Goal: Communication & Community: Answer question/provide support

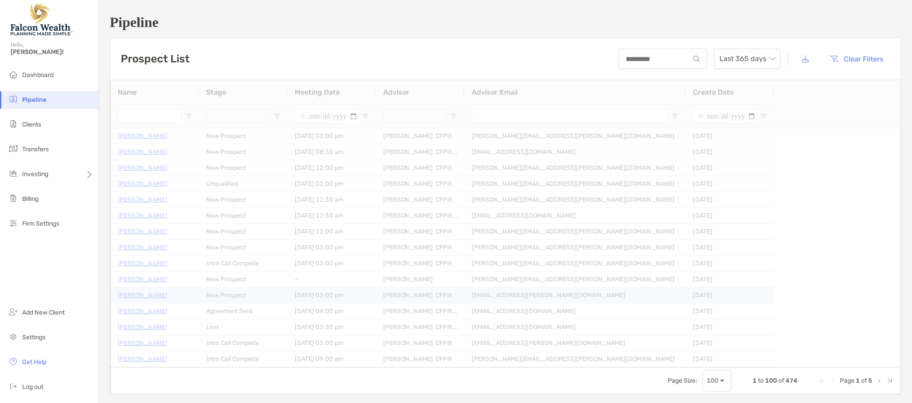
type input "**********"
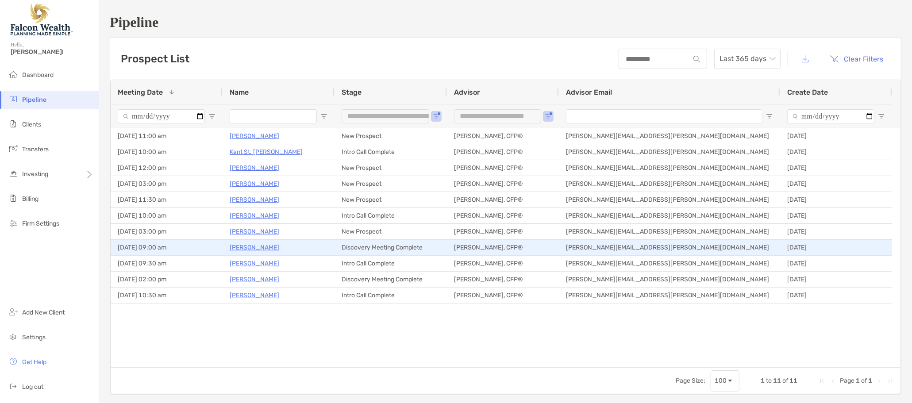
click at [251, 246] on p "[PERSON_NAME]" at bounding box center [255, 247] width 50 height 11
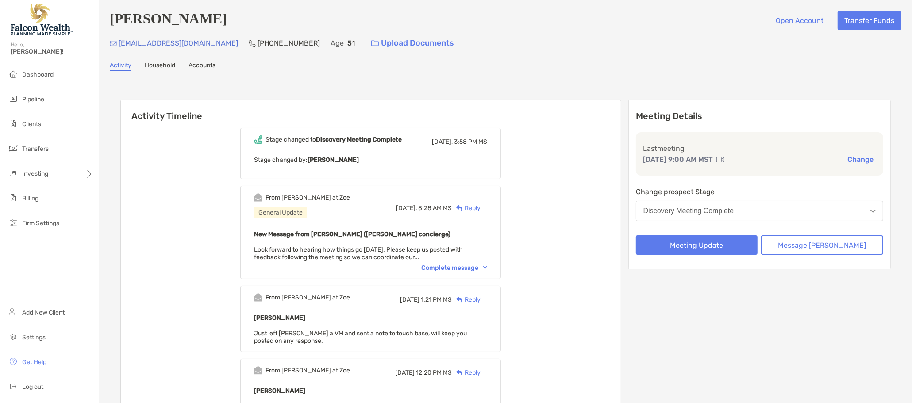
click at [481, 206] on div "Reply" at bounding box center [466, 208] width 29 height 9
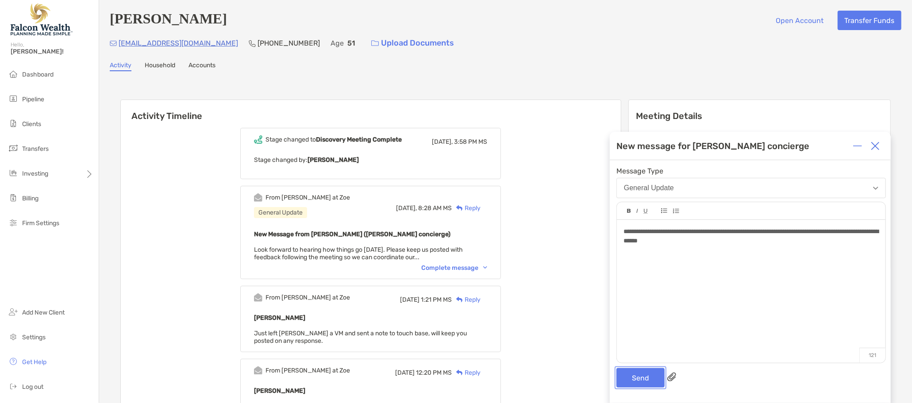
click at [643, 380] on button "Send" at bounding box center [640, 377] width 48 height 19
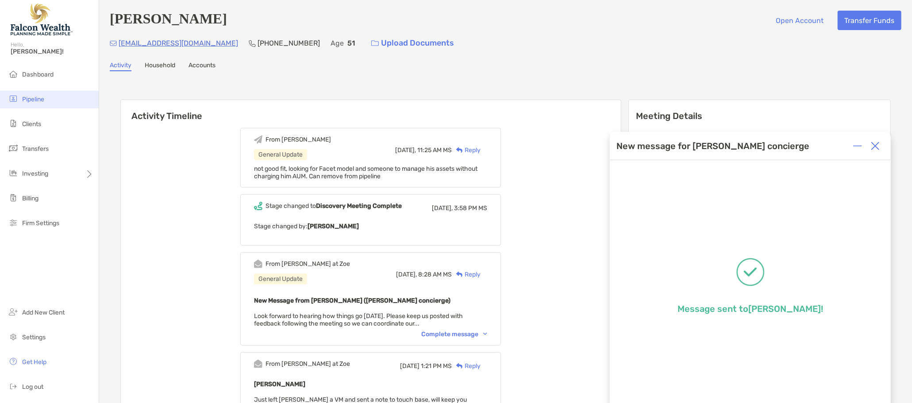
click at [43, 97] on span "Pipeline" at bounding box center [33, 100] width 22 height 8
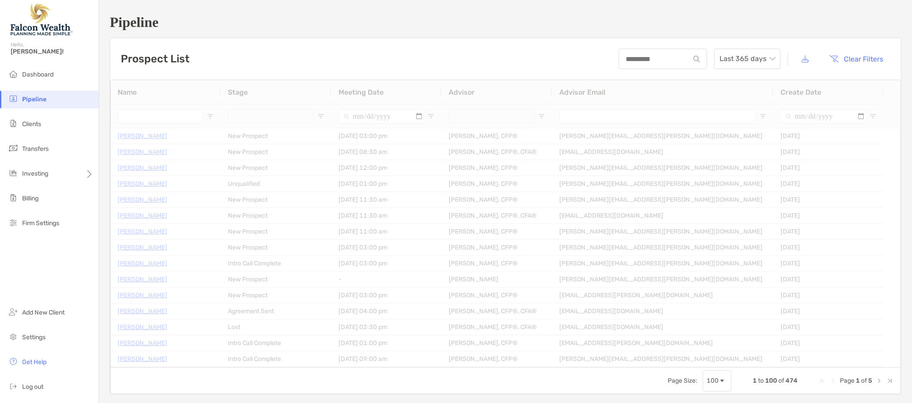
type input "**********"
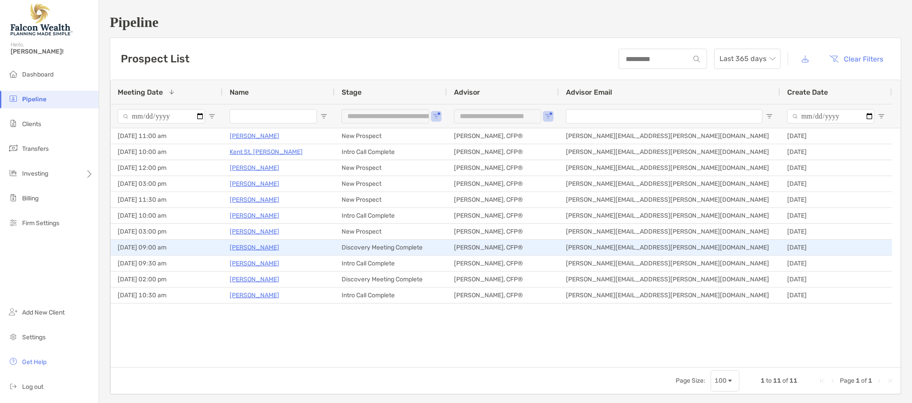
click at [252, 249] on p "Kevin Keller" at bounding box center [255, 247] width 50 height 11
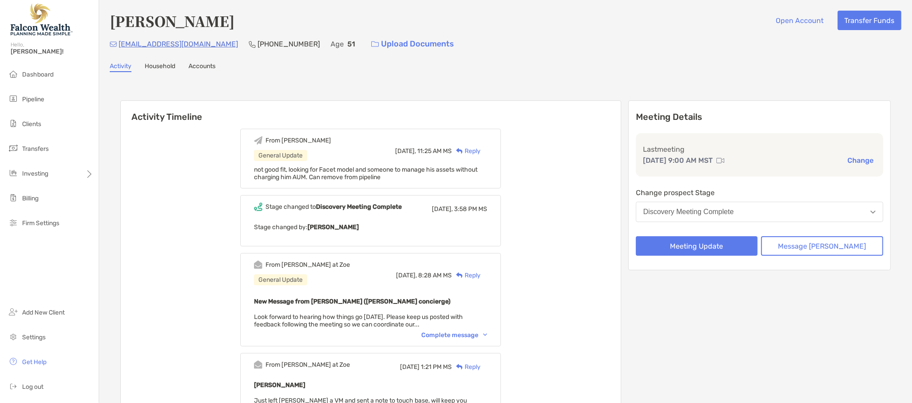
click at [817, 208] on button "Discovery Meeting Complete" at bounding box center [759, 212] width 247 height 20
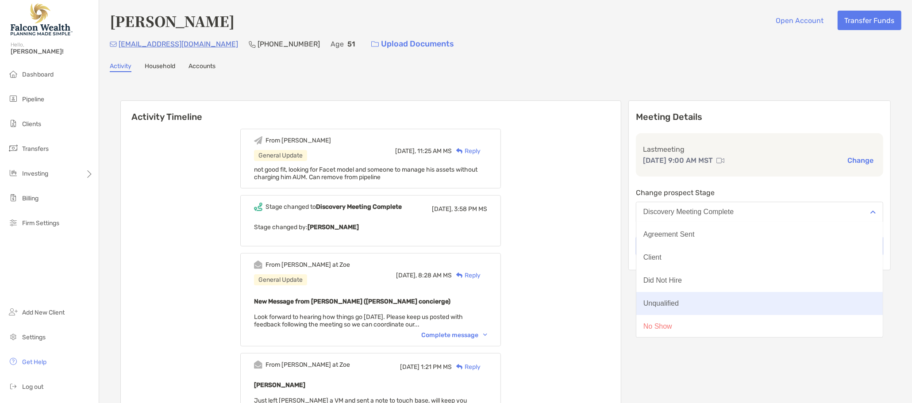
scroll to position [69, 0]
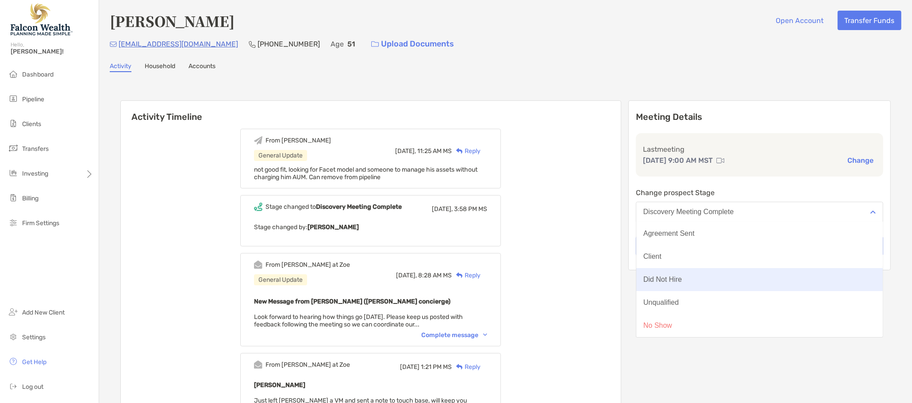
click at [739, 273] on button "Did Not Hire" at bounding box center [759, 279] width 246 height 23
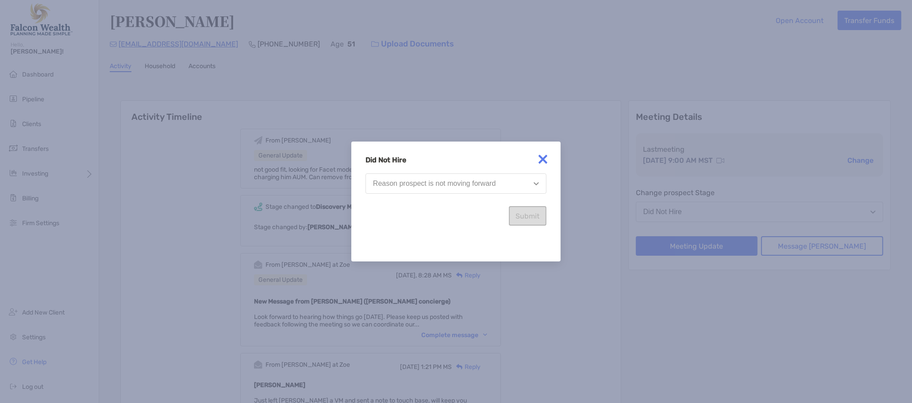
click at [435, 188] on div "Reason prospect is not moving forward" at bounding box center [434, 184] width 123 height 8
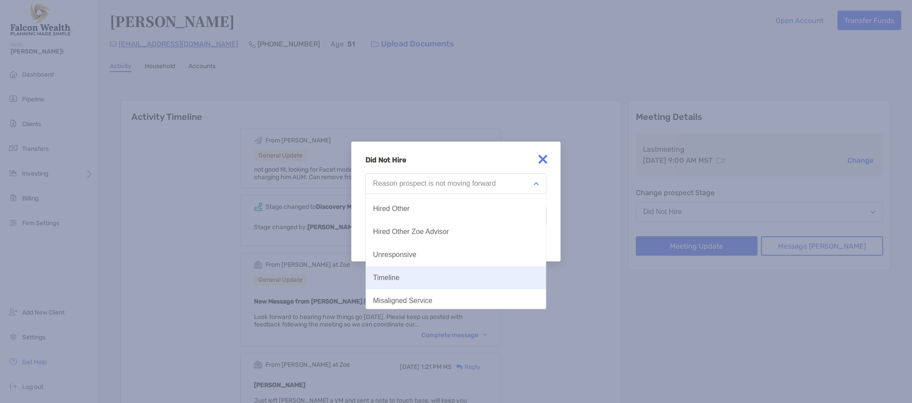
scroll to position [46, 0]
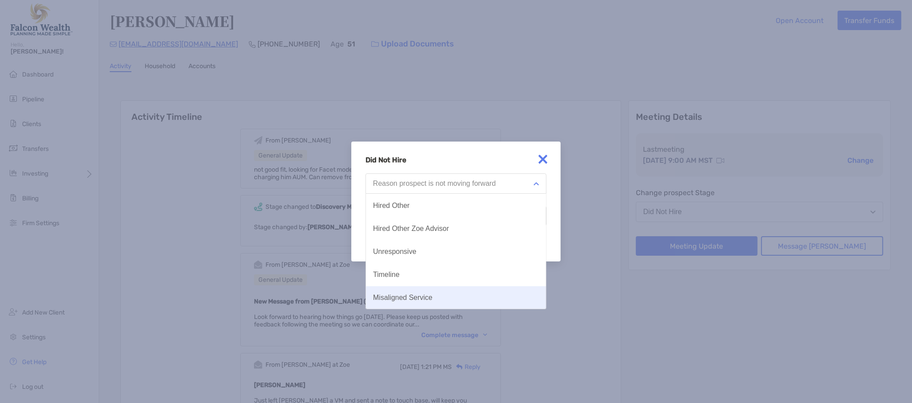
click at [438, 289] on button "Misaligned Service" at bounding box center [456, 297] width 180 height 23
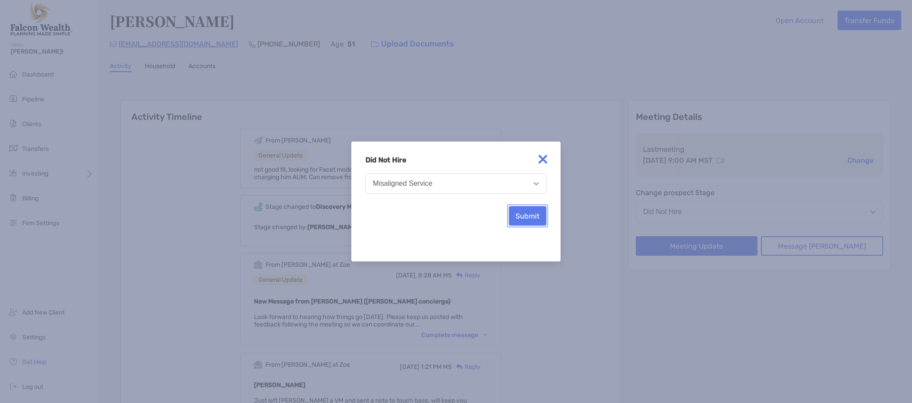
click at [516, 223] on button "Submit" at bounding box center [528, 215] width 38 height 19
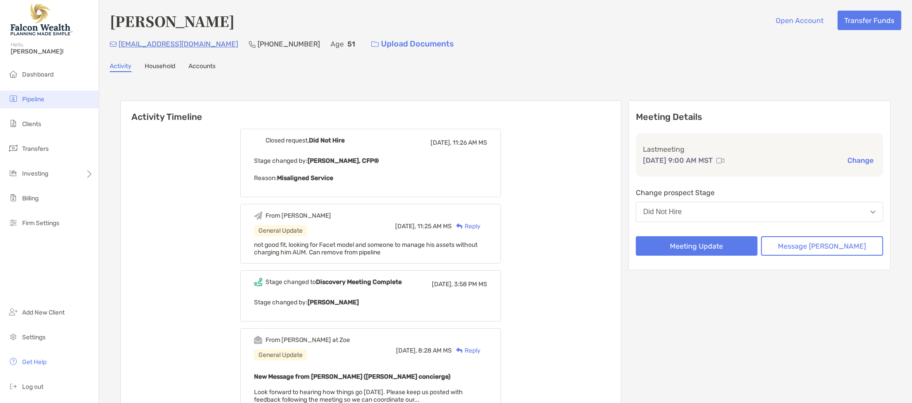
click at [33, 101] on span "Pipeline" at bounding box center [33, 100] width 22 height 8
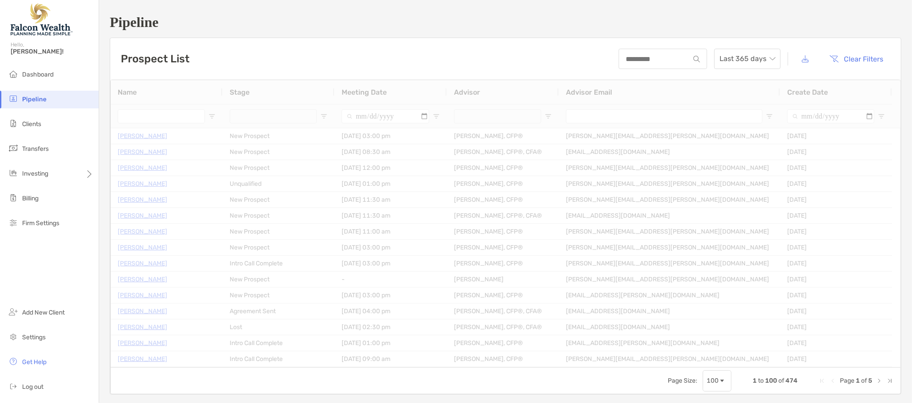
type input "**********"
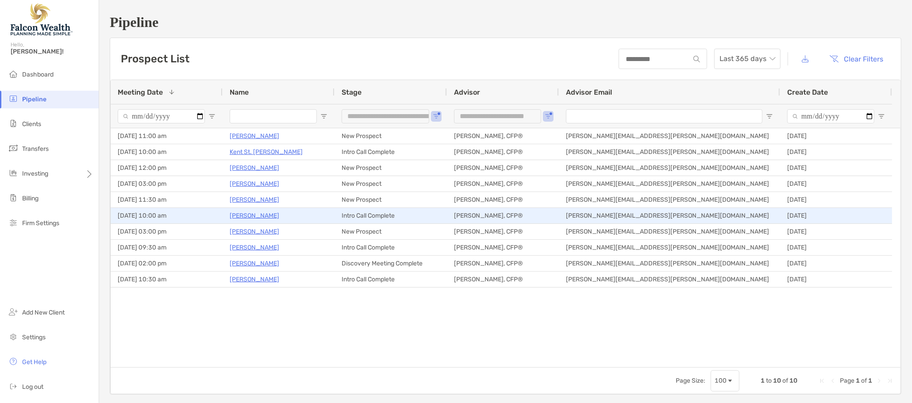
click at [252, 217] on p "[PERSON_NAME]" at bounding box center [255, 215] width 50 height 11
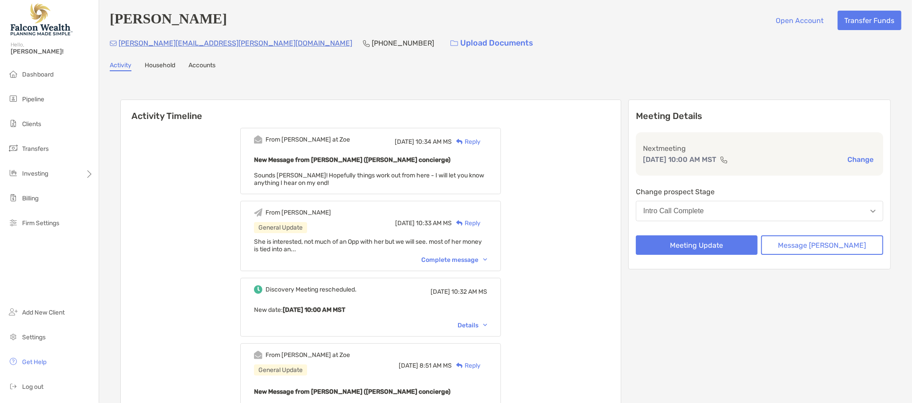
click at [749, 208] on button "Intro Call Complete" at bounding box center [759, 211] width 247 height 20
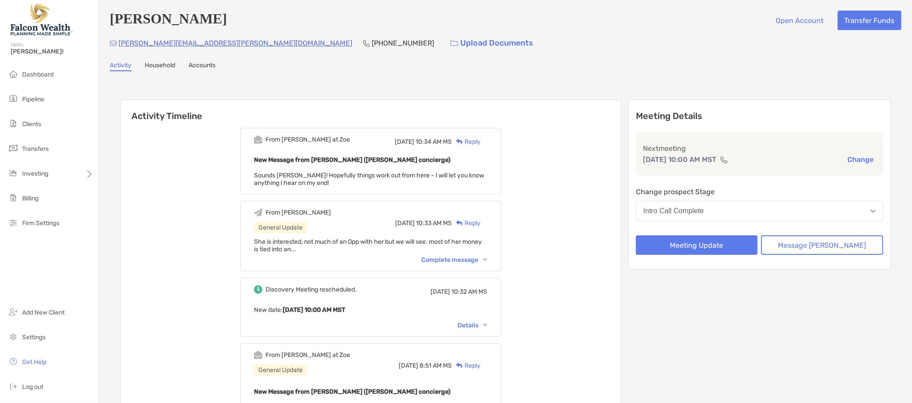
click at [481, 139] on div "Reply" at bounding box center [466, 141] width 29 height 9
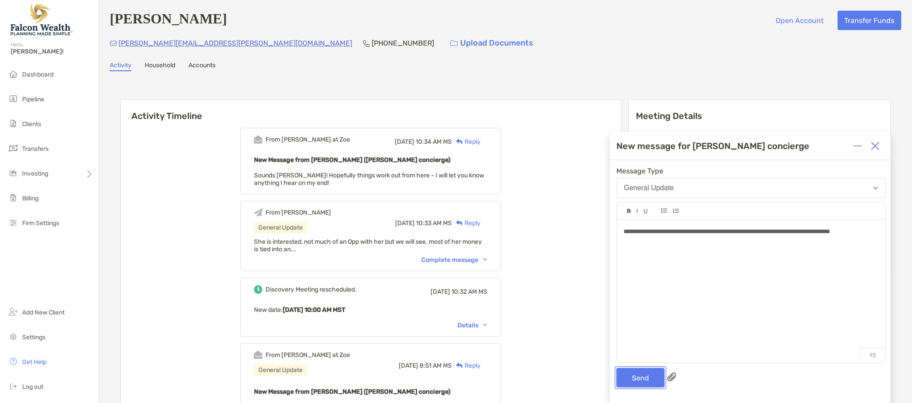
click at [642, 381] on button "Send" at bounding box center [640, 377] width 48 height 19
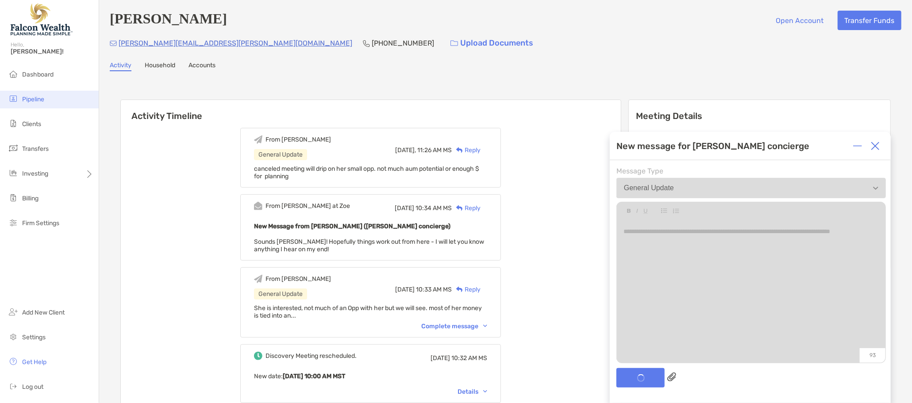
click at [54, 103] on li "Pipeline" at bounding box center [49, 100] width 99 height 18
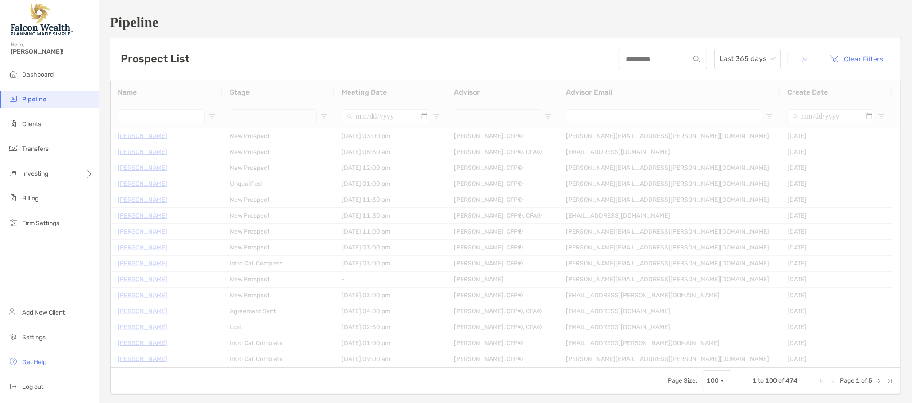
type input "**********"
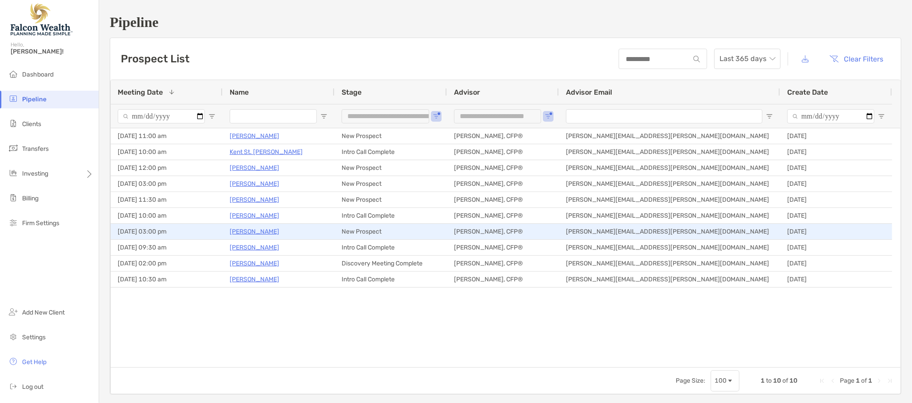
click at [268, 229] on p "[PERSON_NAME]" at bounding box center [255, 231] width 50 height 11
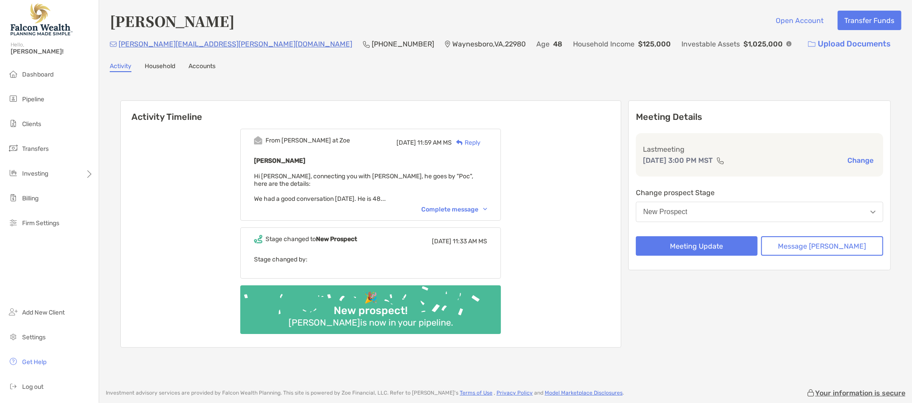
click at [773, 211] on button "New Prospect" at bounding box center [759, 212] width 247 height 20
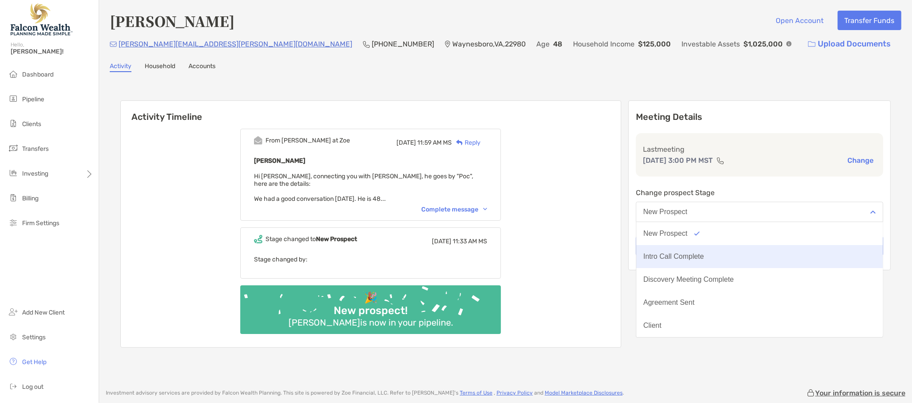
click at [765, 250] on button "Intro Call Complete" at bounding box center [759, 256] width 246 height 23
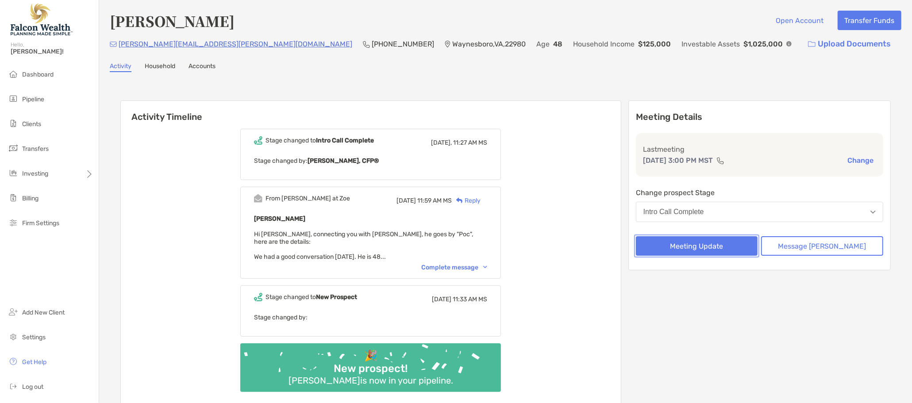
click at [723, 244] on button "Meeting Update" at bounding box center [697, 245] width 122 height 19
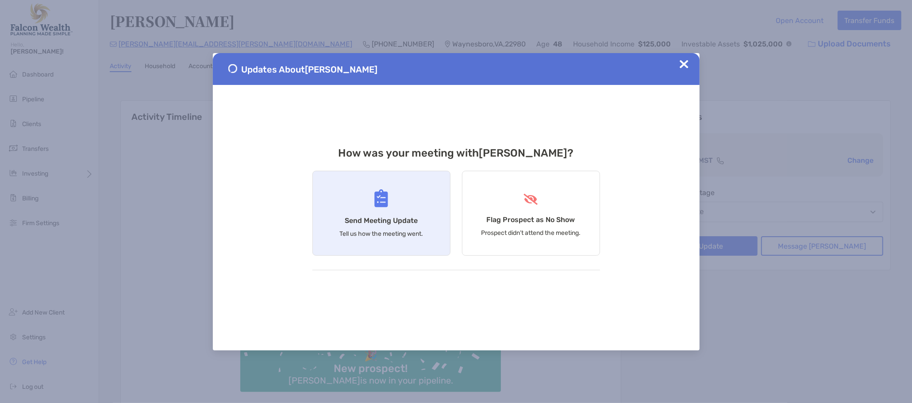
click at [396, 216] on h4 "Send Meeting Update" at bounding box center [381, 220] width 73 height 8
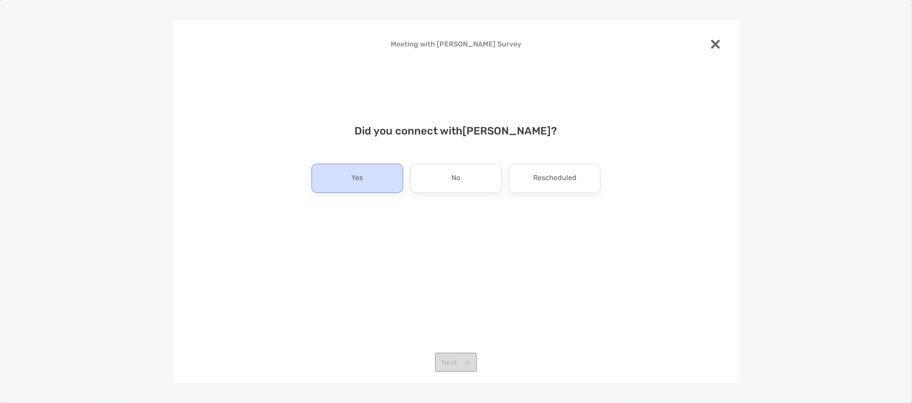
click at [396, 180] on div "Yes" at bounding box center [358, 178] width 92 height 29
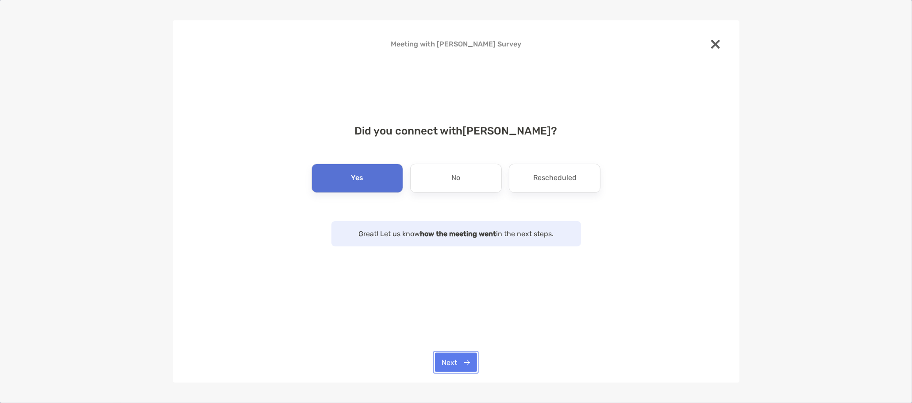
click at [452, 370] on button "Next" at bounding box center [456, 362] width 42 height 19
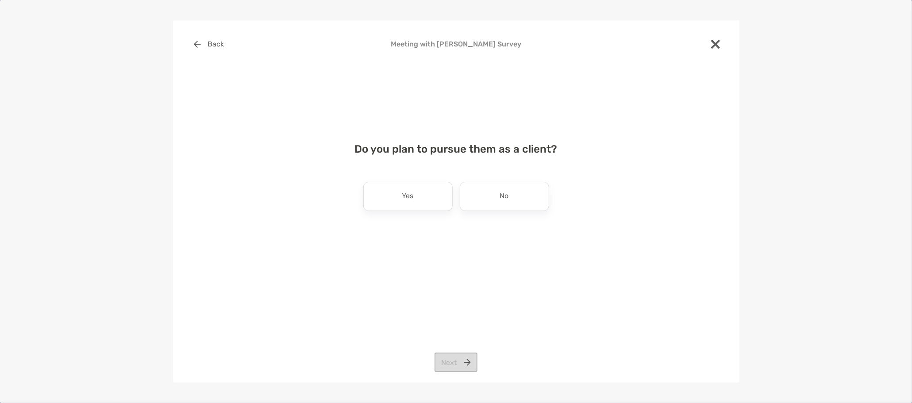
click at [454, 188] on div "Yes No" at bounding box center [456, 196] width 289 height 29
click at [413, 180] on div "Do you plan to pursue them as a client? Yes No Next" at bounding box center [456, 185] width 538 height 107
click at [424, 195] on div "Yes" at bounding box center [407, 196] width 89 height 29
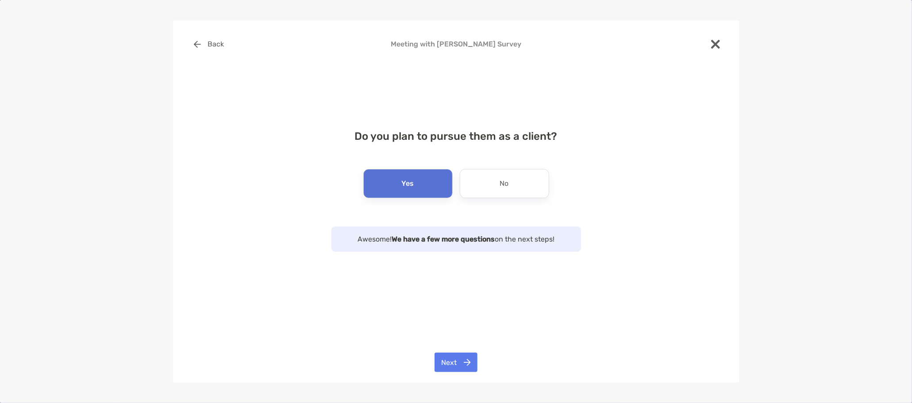
click at [451, 348] on div "Back Meeting with Brigido Pocasangre Survey Do you plan to pursue them as a cli…" at bounding box center [456, 201] width 566 height 363
click at [462, 366] on button "Next" at bounding box center [456, 362] width 43 height 19
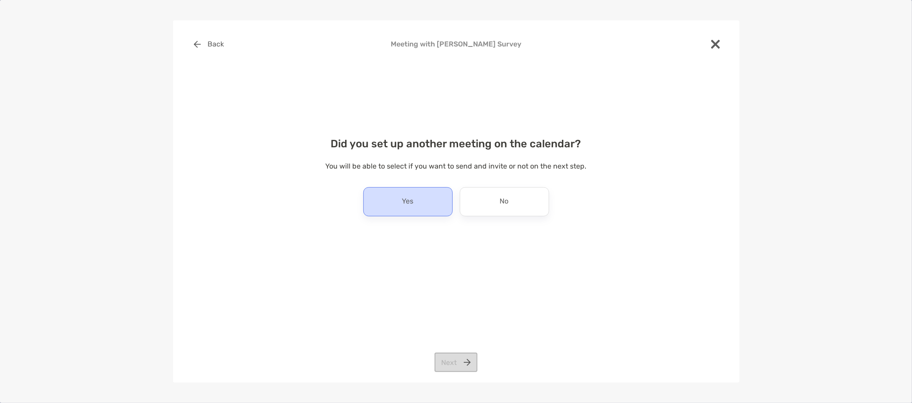
click at [407, 191] on div "Yes" at bounding box center [407, 201] width 89 height 29
click at [478, 363] on div "Back Meeting with Brigido Pocasangre Survey Did you set up another meeting on t…" at bounding box center [456, 201] width 566 height 363
click at [468, 362] on button "Next" at bounding box center [456, 362] width 43 height 19
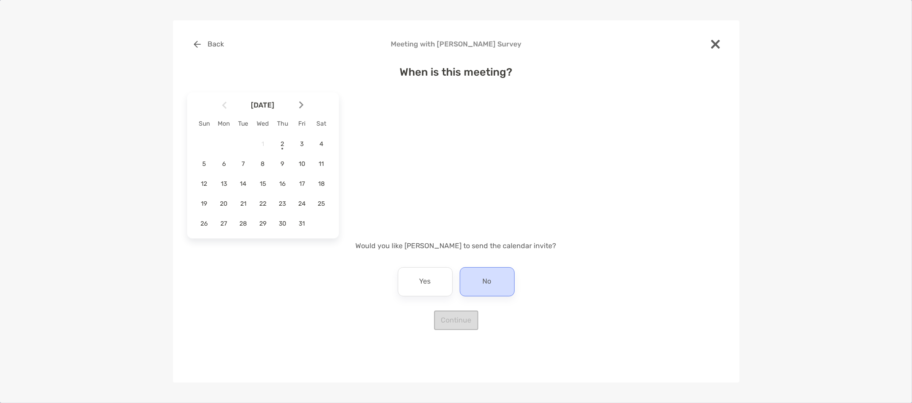
click at [489, 281] on p "No" at bounding box center [487, 282] width 9 height 14
click at [266, 165] on span "8" at bounding box center [262, 164] width 15 height 8
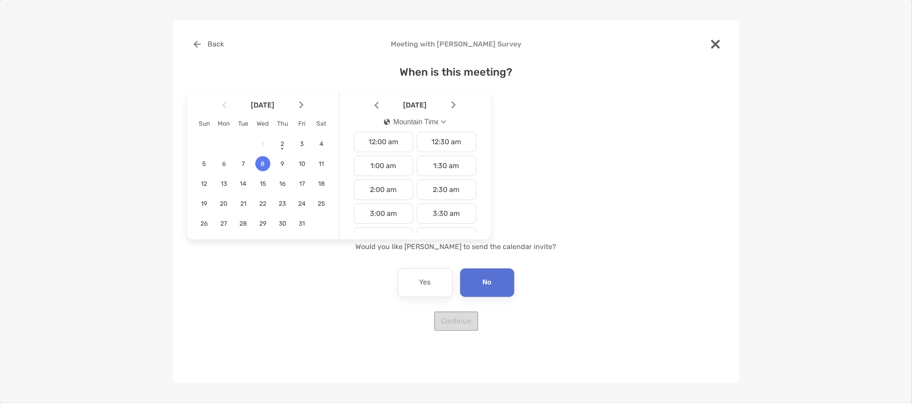
click at [425, 121] on div "Mountain Time" at bounding box center [411, 122] width 54 height 8
click at [423, 149] on button "Eastern Time" at bounding box center [415, 143] width 77 height 23
click at [446, 159] on div "7:30 pm" at bounding box center [446, 153] width 59 height 20
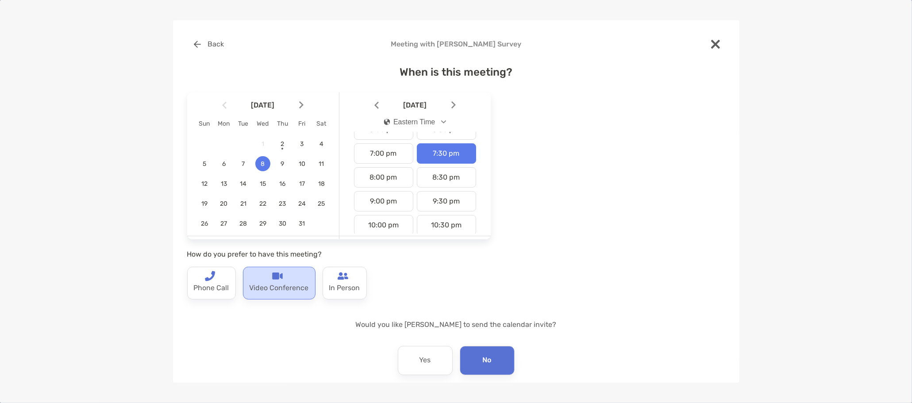
click at [272, 287] on p "Video Conference" at bounding box center [279, 288] width 59 height 14
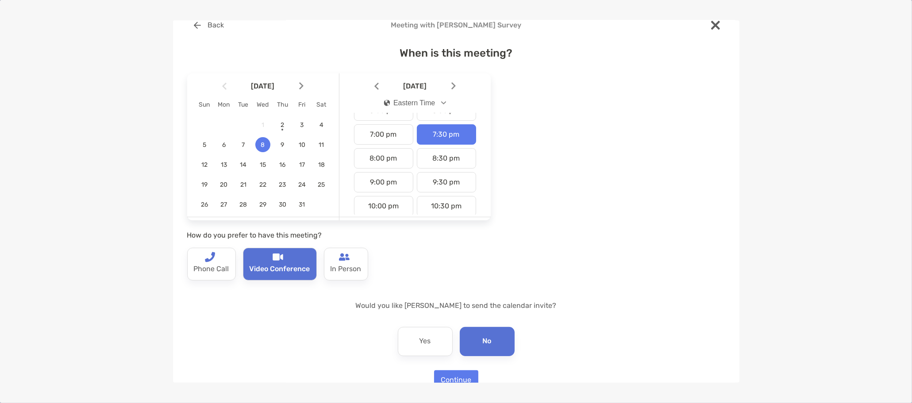
scroll to position [39, 0]
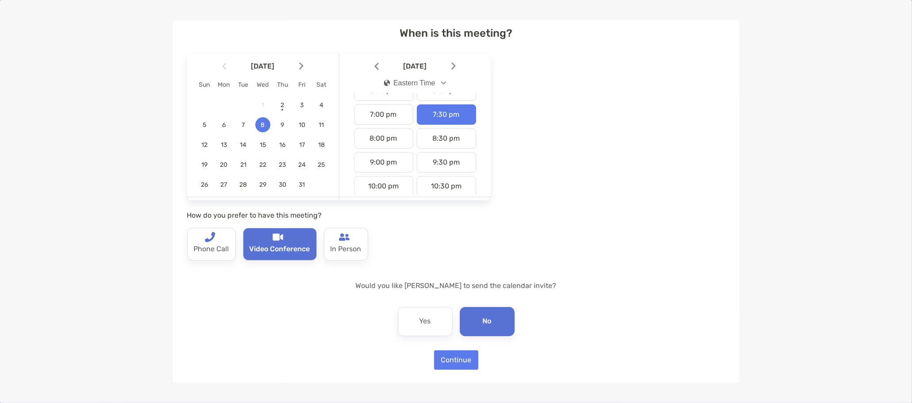
click at [493, 325] on div "No" at bounding box center [487, 321] width 55 height 29
click at [450, 360] on button "Continue" at bounding box center [456, 359] width 44 height 19
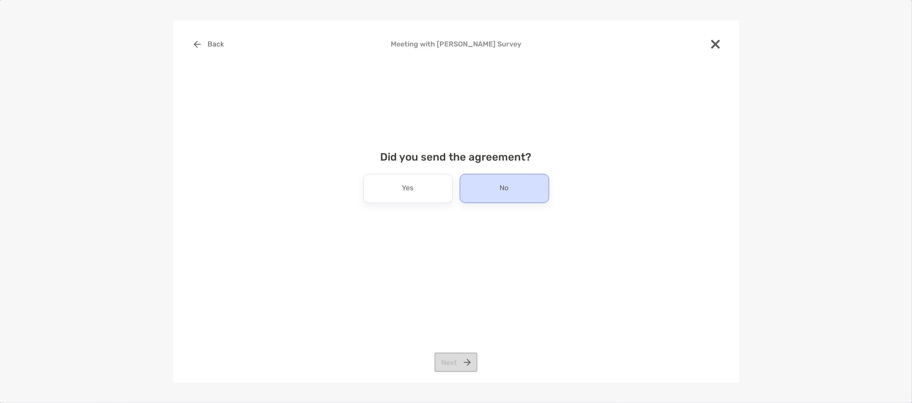
click at [510, 190] on div "No" at bounding box center [504, 188] width 89 height 29
click at [457, 369] on button "Next" at bounding box center [456, 362] width 43 height 19
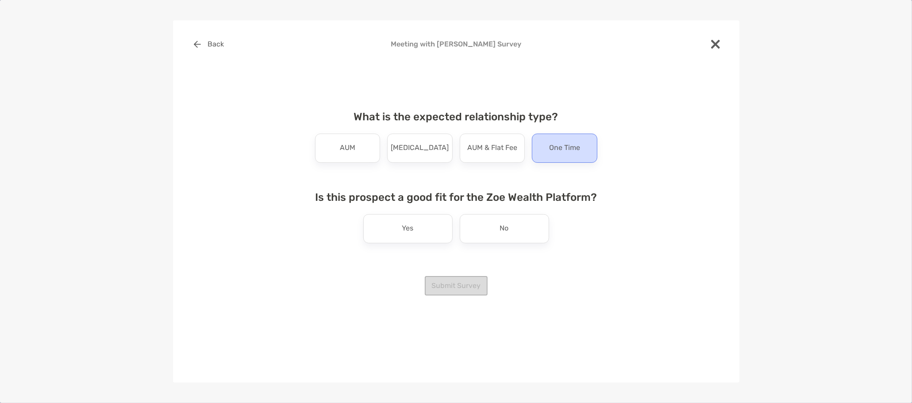
click at [558, 148] on p "One Time" at bounding box center [564, 148] width 31 height 14
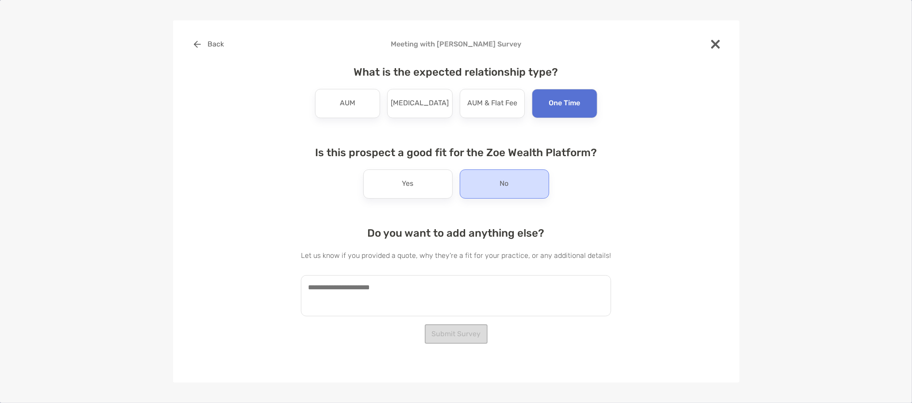
click at [526, 191] on div "No" at bounding box center [504, 183] width 89 height 29
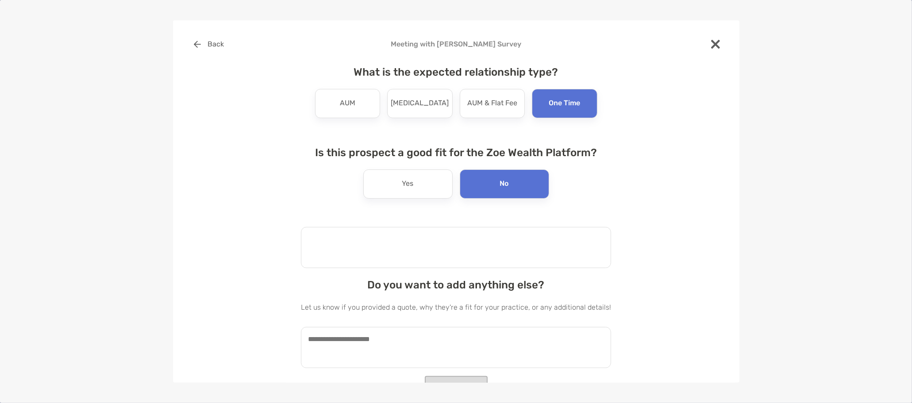
click at [485, 239] on textarea at bounding box center [456, 247] width 310 height 41
type textarea "**********"
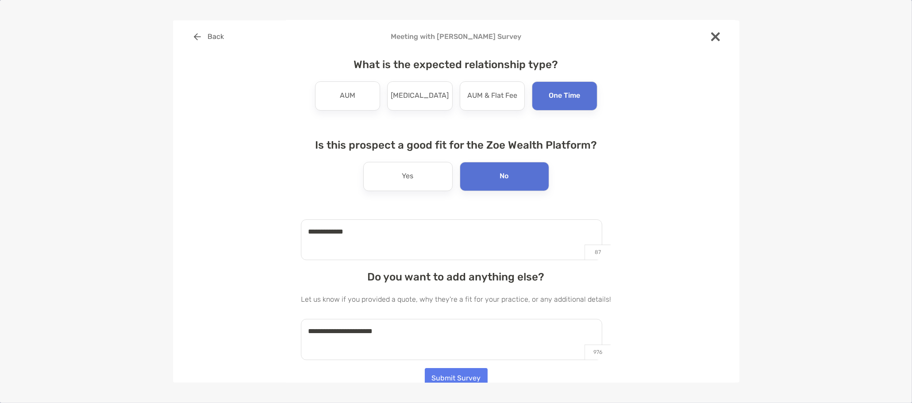
scroll to position [11, 0]
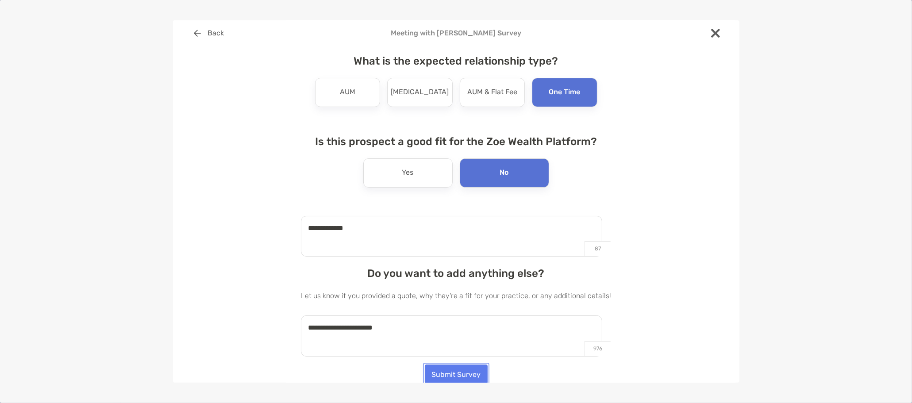
click at [433, 378] on button "Submit Survey" at bounding box center [456, 374] width 63 height 19
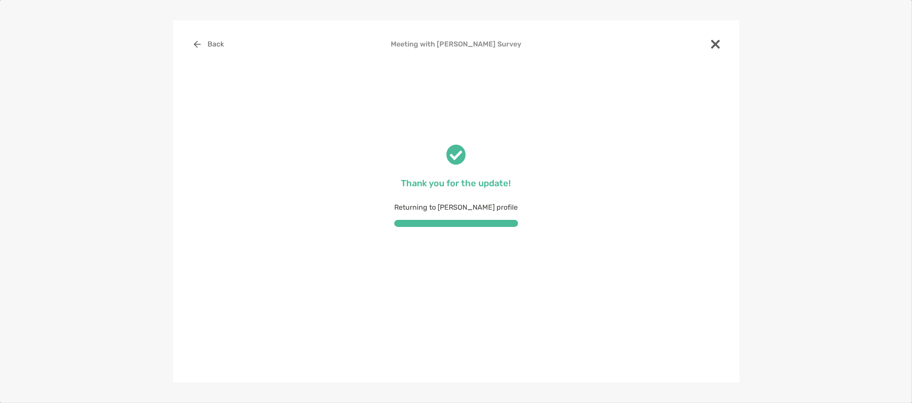
scroll to position [0, 0]
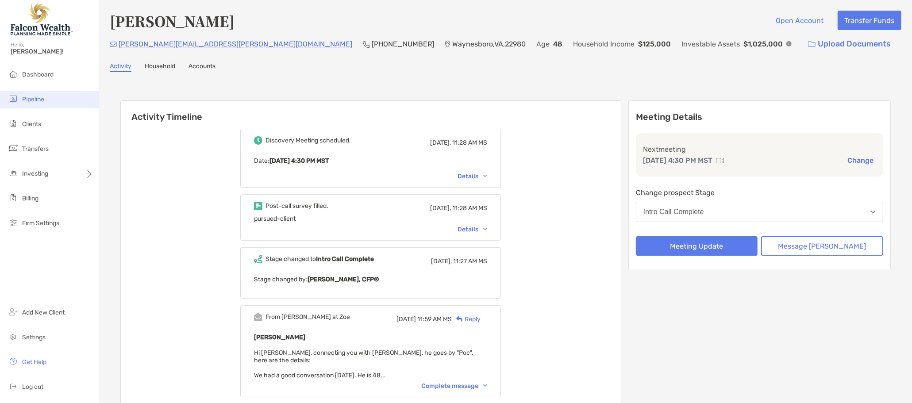
click at [56, 104] on li "Pipeline" at bounding box center [49, 100] width 99 height 18
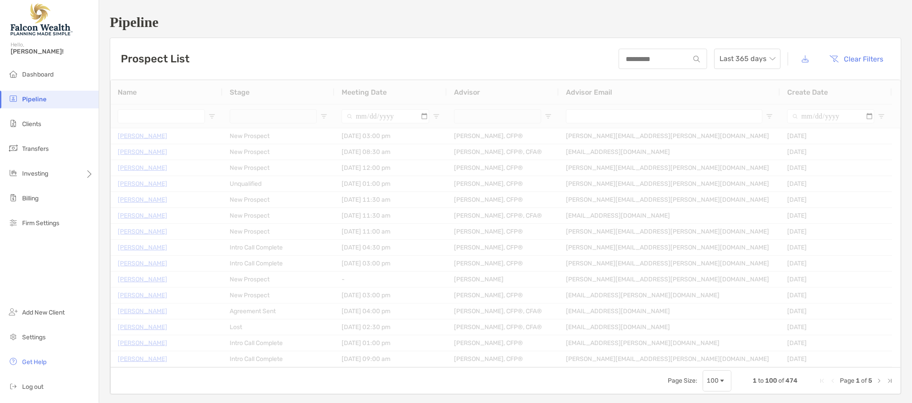
type input "**********"
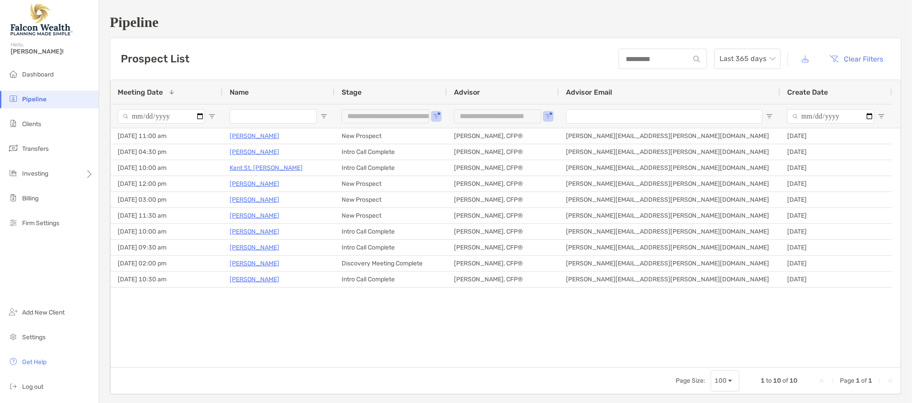
click at [300, 118] on input "Name Filter Input" at bounding box center [273, 116] width 87 height 14
click at [42, 133] on li "Clients" at bounding box center [49, 124] width 99 height 18
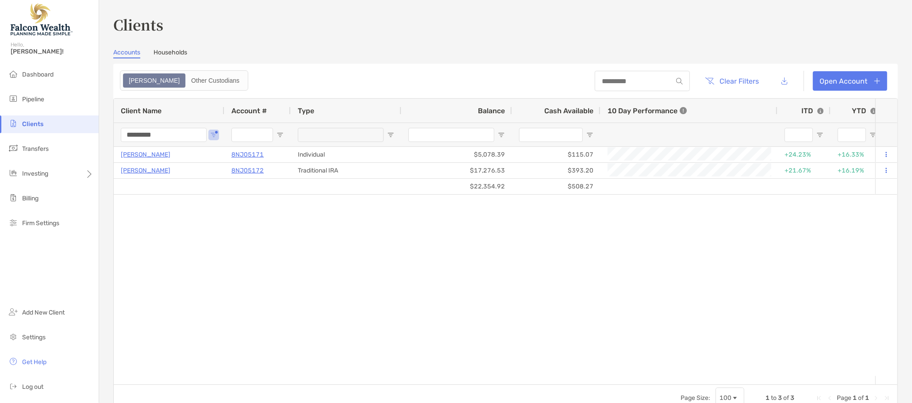
drag, startPoint x: 89, startPoint y: 138, endPoint x: 48, endPoint y: 138, distance: 40.3
click at [53, 138] on div "Clients Hello, Matthew! Dashboard Pipeline Clients Transfers Investing Billing …" at bounding box center [456, 201] width 912 height 403
type input "***"
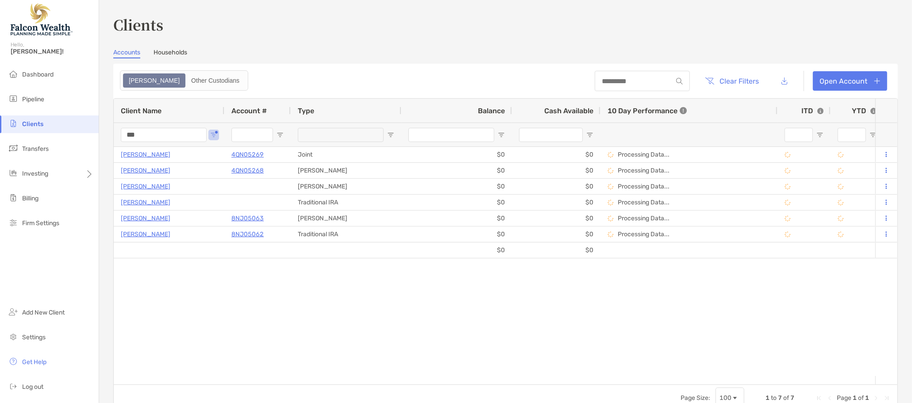
click at [124, 135] on input "***" at bounding box center [164, 135] width 86 height 14
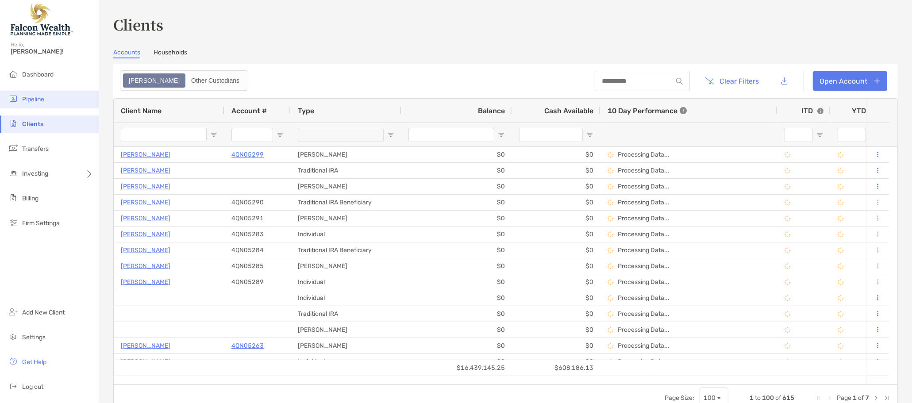
click at [47, 98] on li "Pipeline" at bounding box center [49, 100] width 99 height 18
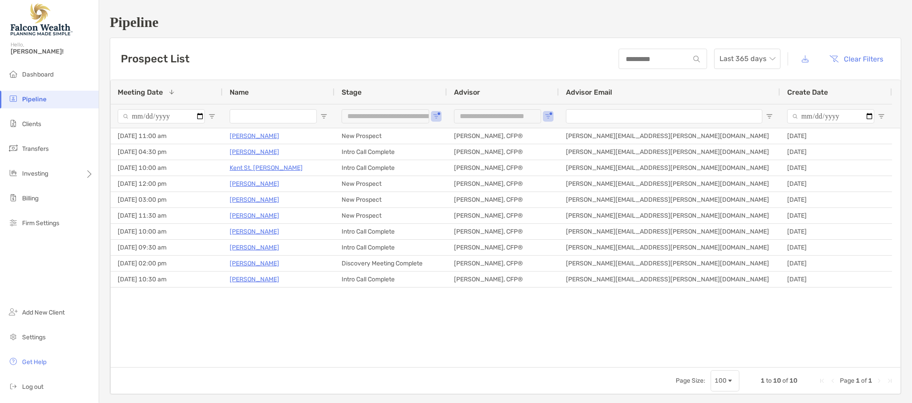
click at [438, 121] on div "**********" at bounding box center [391, 116] width 112 height 24
click at [436, 118] on span "Open Filter Menu" at bounding box center [436, 116] width 7 height 7
click at [456, 155] on div "Client" at bounding box center [485, 158] width 66 height 8
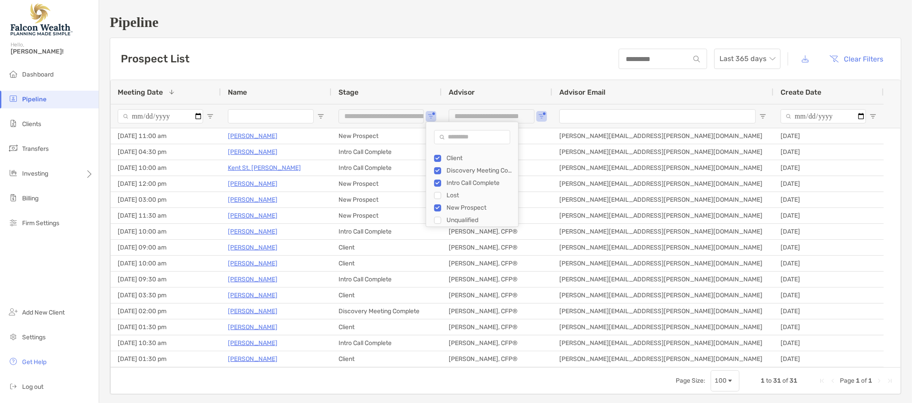
type input "**********"
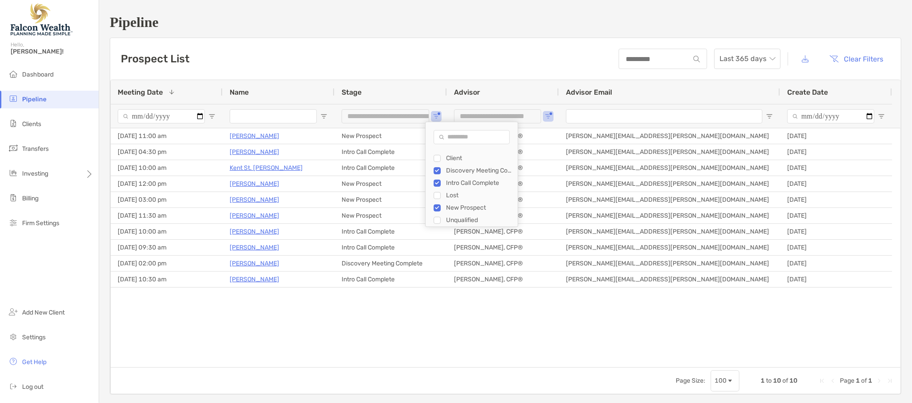
click at [284, 57] on div "Prospect List Last 365 days Clear Filters" at bounding box center [505, 59] width 791 height 42
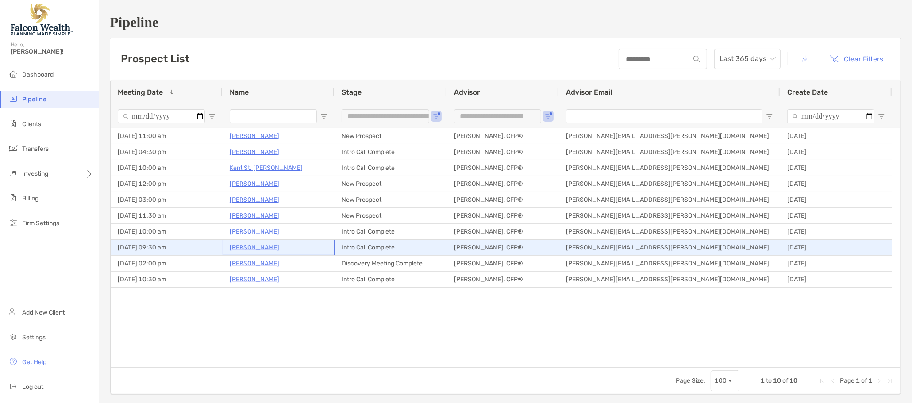
click at [260, 249] on p "[PERSON_NAME]" at bounding box center [255, 247] width 50 height 11
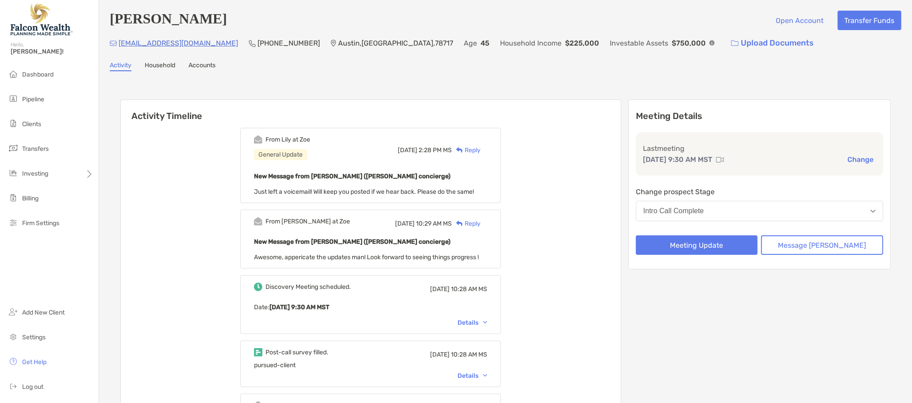
click at [481, 148] on div "Reply" at bounding box center [466, 150] width 29 height 9
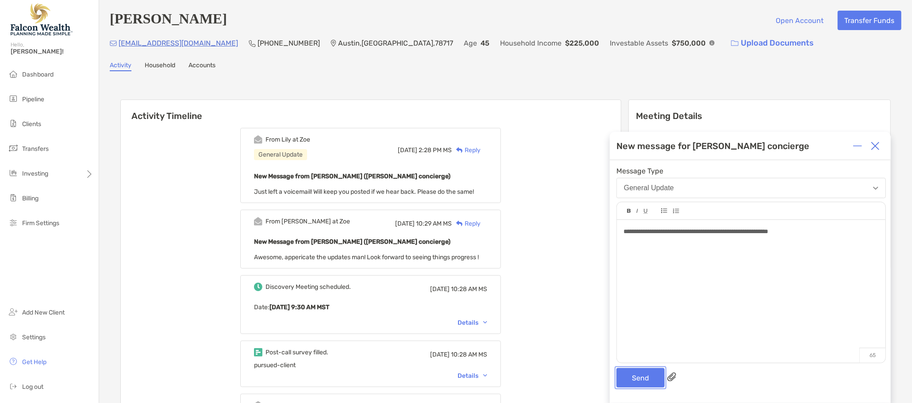
click at [639, 377] on button "Send" at bounding box center [640, 377] width 48 height 19
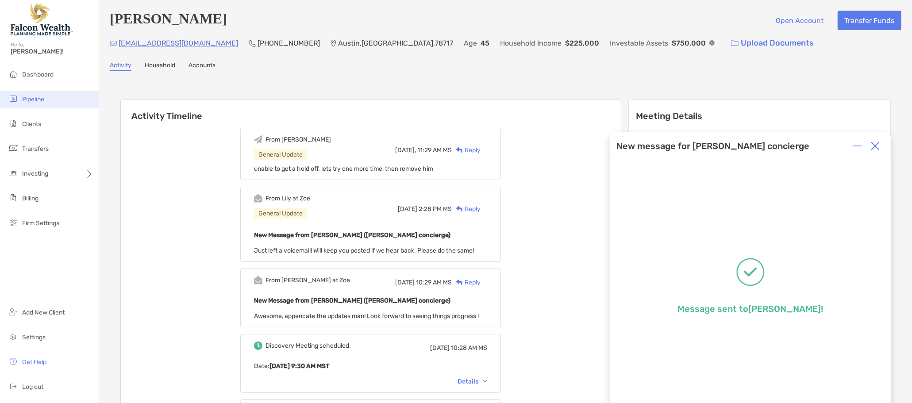
click at [47, 104] on li "Pipeline" at bounding box center [49, 100] width 99 height 18
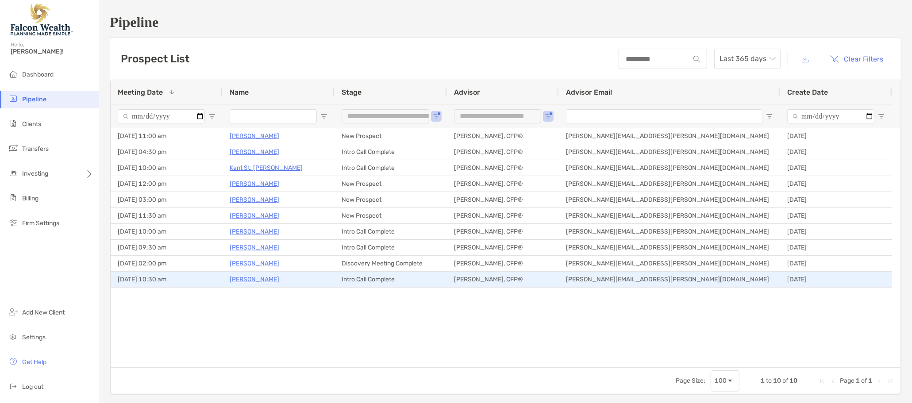
click at [247, 280] on p "[PERSON_NAME]" at bounding box center [255, 279] width 50 height 11
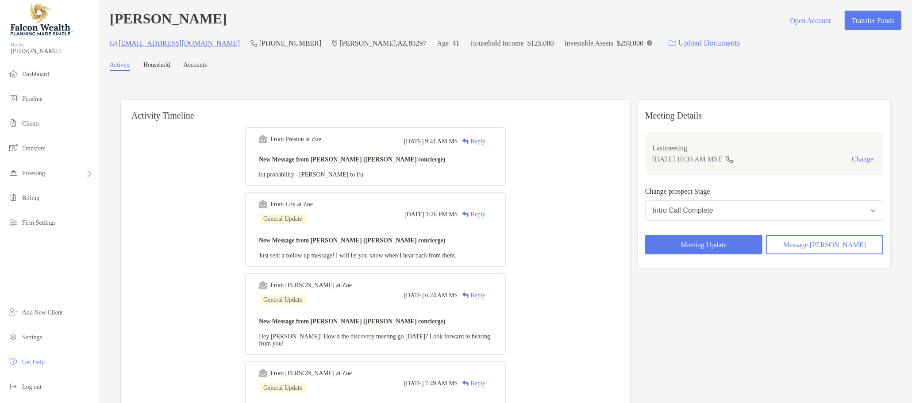
click at [490, 154] on div "From [PERSON_NAME] at [PERSON_NAME][DATE] 9:41 AM MS Reply New Message from [PE…" at bounding box center [375, 156] width 261 height 58
click at [485, 139] on div "Reply" at bounding box center [471, 141] width 27 height 9
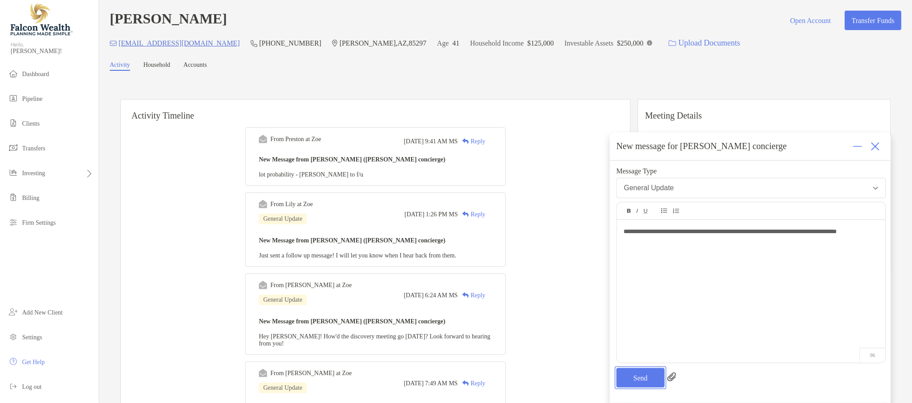
click at [631, 377] on button "Send" at bounding box center [640, 377] width 48 height 19
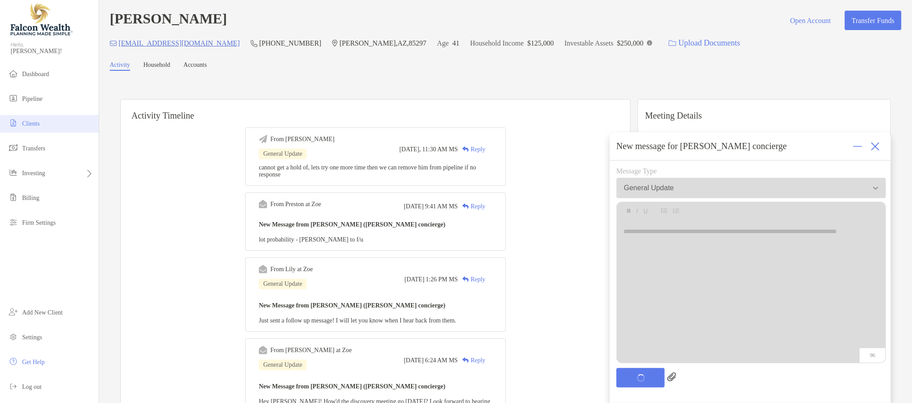
click at [48, 119] on li "Clients" at bounding box center [49, 124] width 99 height 18
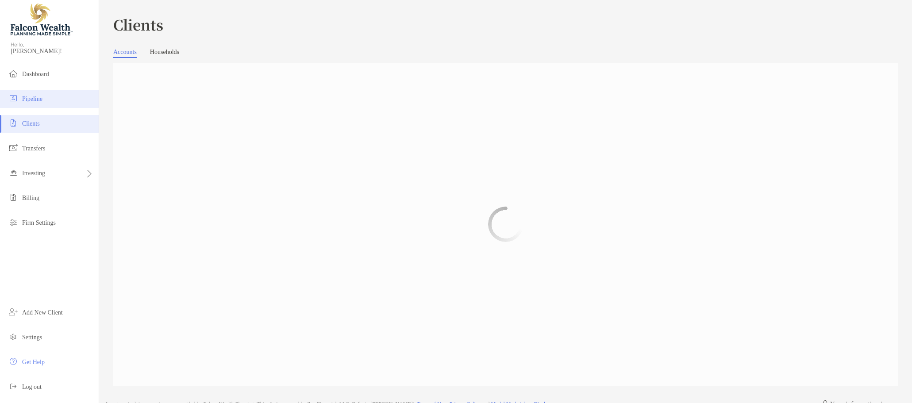
click at [62, 96] on li "Pipeline" at bounding box center [49, 99] width 99 height 18
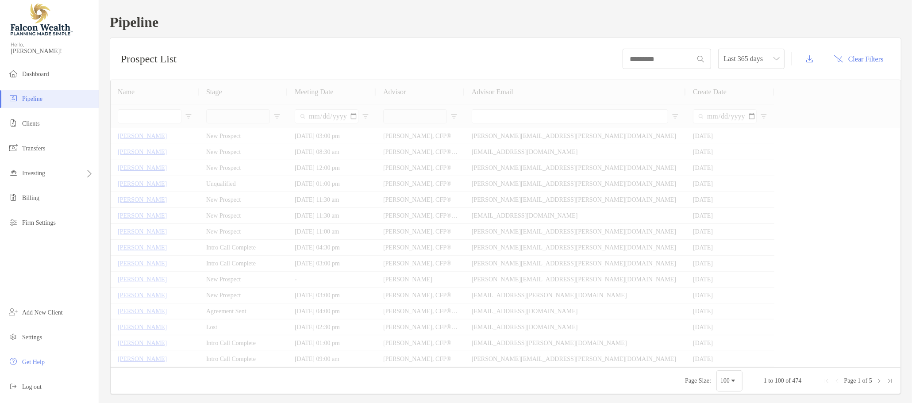
type input "**********"
